Goal: Task Accomplishment & Management: Complete application form

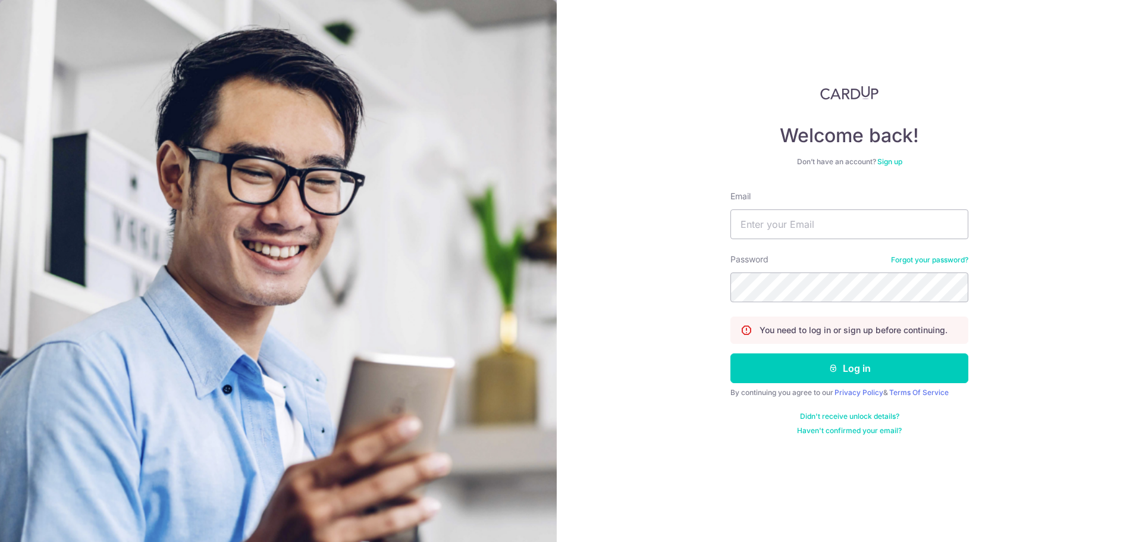
type input "leezhiqian19059@gmail.com"
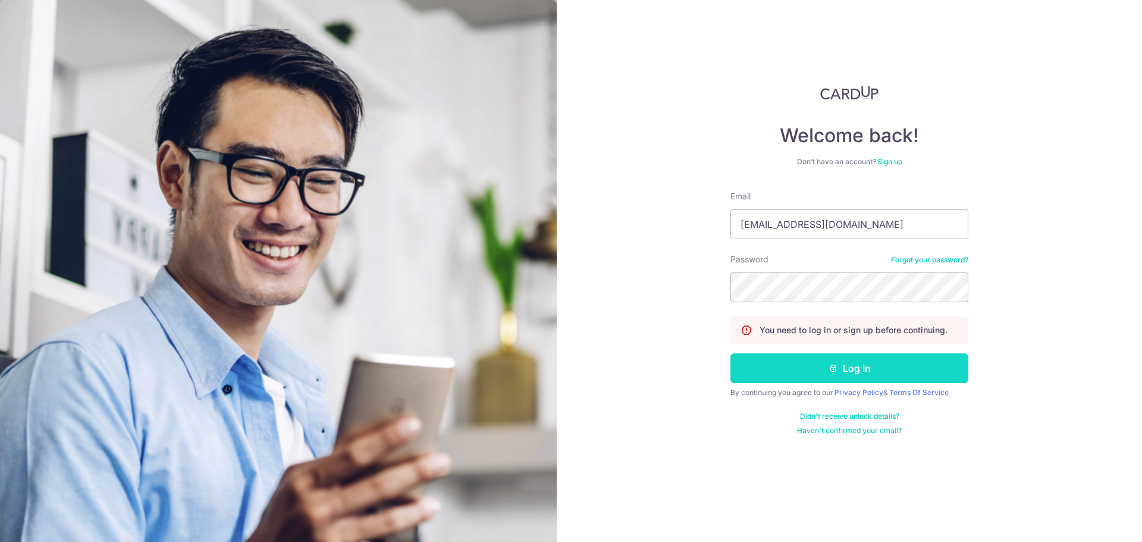
click at [816, 377] on button "Log in" at bounding box center [850, 368] width 238 height 30
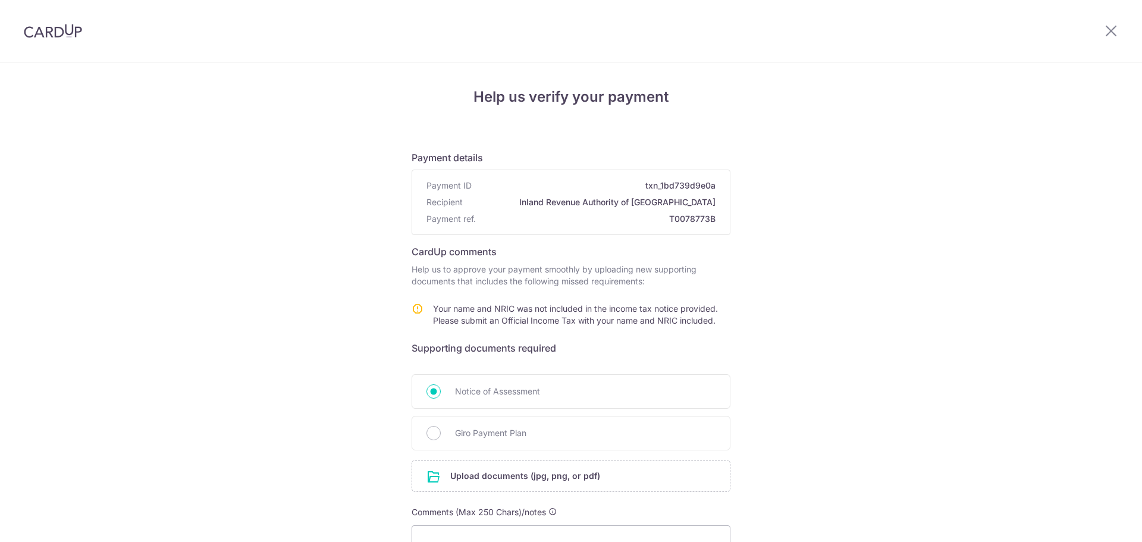
scroll to position [119, 0]
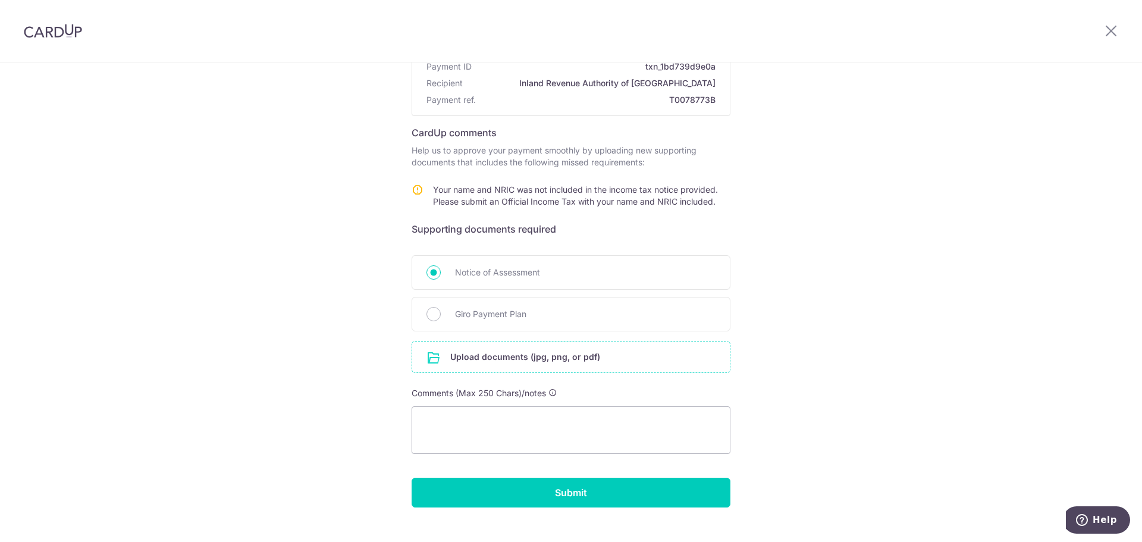
click at [473, 363] on input "file" at bounding box center [571, 357] width 318 height 31
click at [472, 310] on span "Giro Payment Plan" at bounding box center [585, 314] width 261 height 14
click at [441, 310] on input "Giro Payment Plan" at bounding box center [434, 314] width 14 height 14
radio input "true"
click at [450, 361] on input "file" at bounding box center [571, 357] width 318 height 31
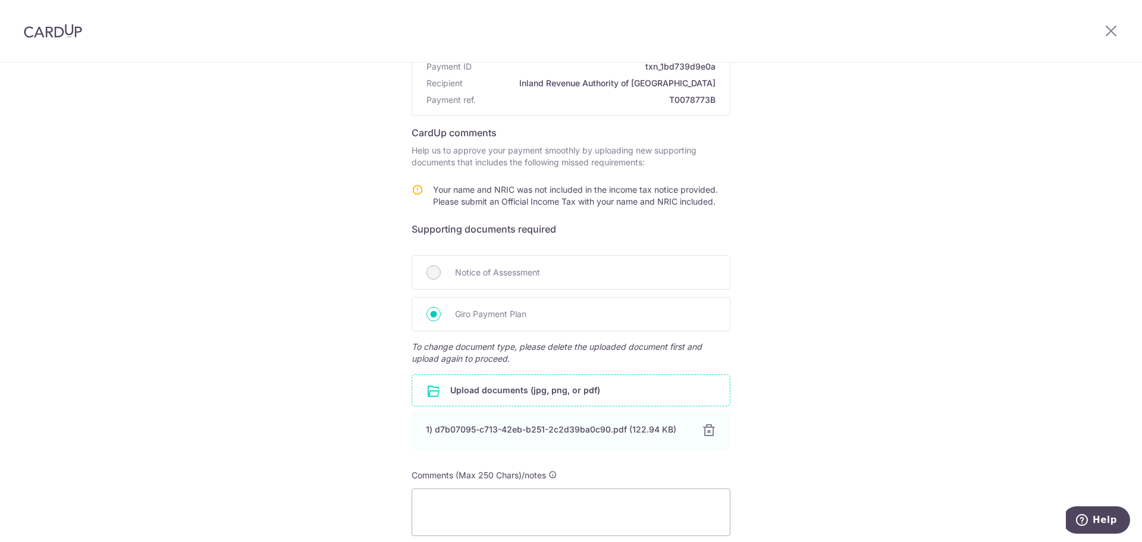
scroll to position [223, 0]
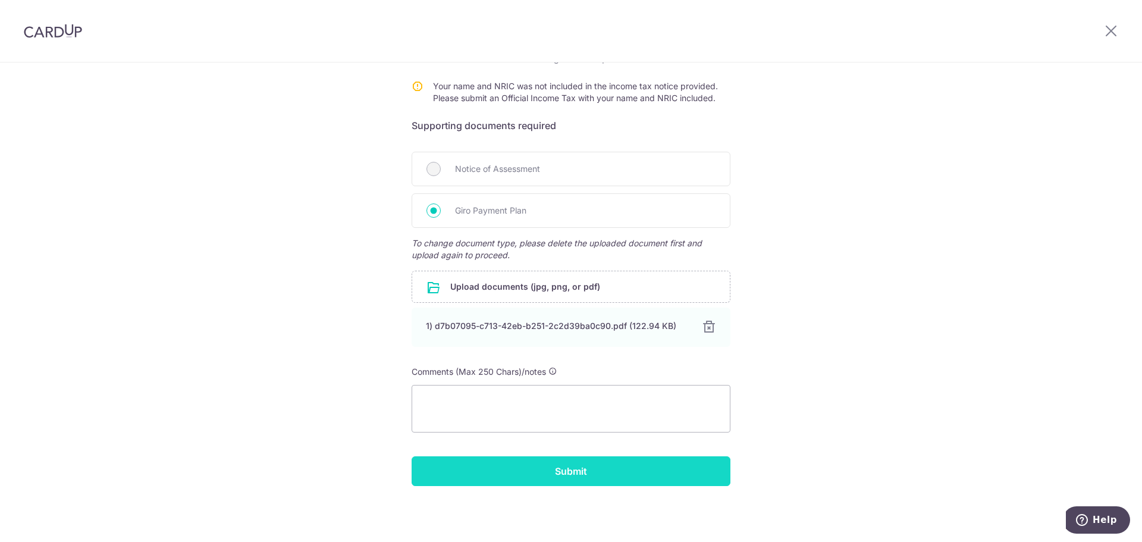
click at [516, 468] on input "Submit" at bounding box center [571, 471] width 319 height 30
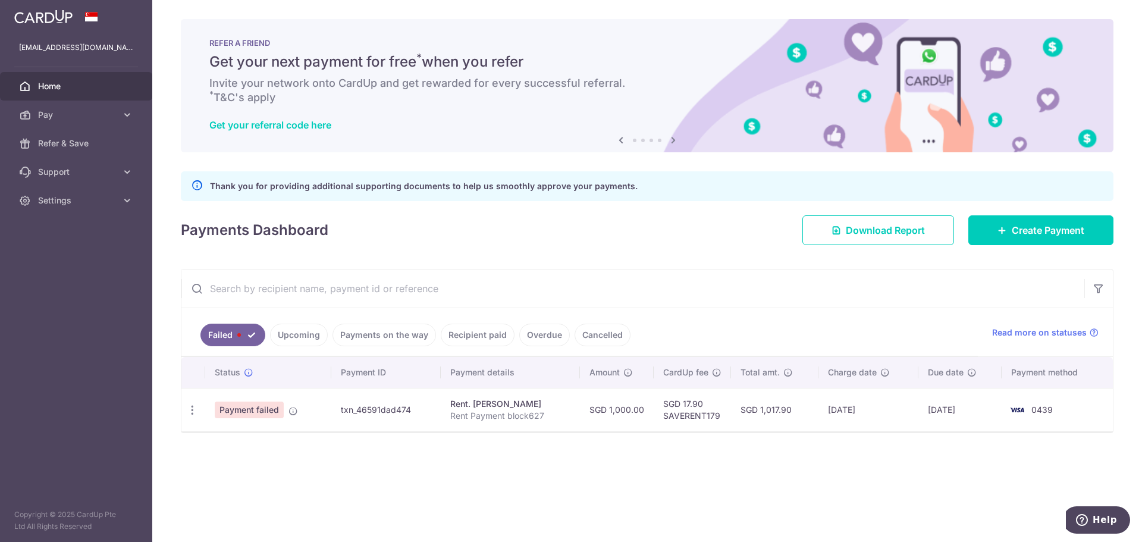
click at [699, 231] on div "Payments Dashboard Download Report Create Payment" at bounding box center [647, 228] width 933 height 35
